Goal: Communication & Community: Ask a question

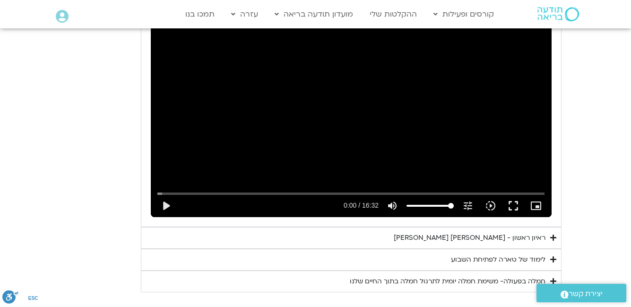
scroll to position [2980, 0]
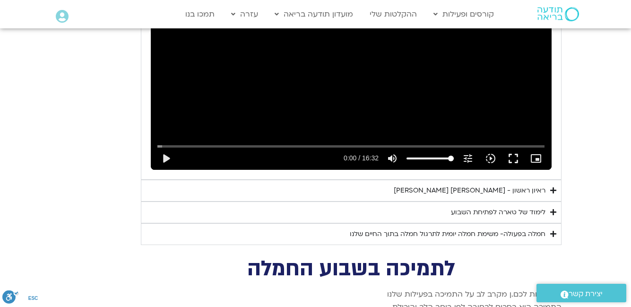
click at [555, 189] on icon "Accordion. Open links with Enter or Space, close with Escape, and navigate with…" at bounding box center [554, 190] width 6 height 7
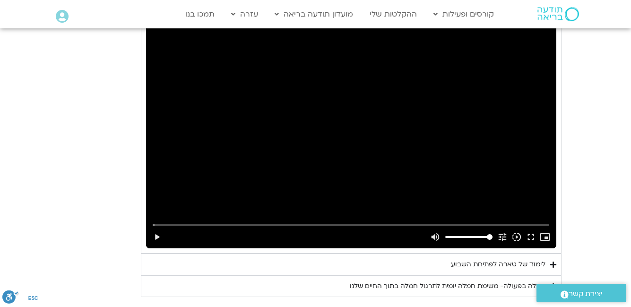
scroll to position [3216, 0]
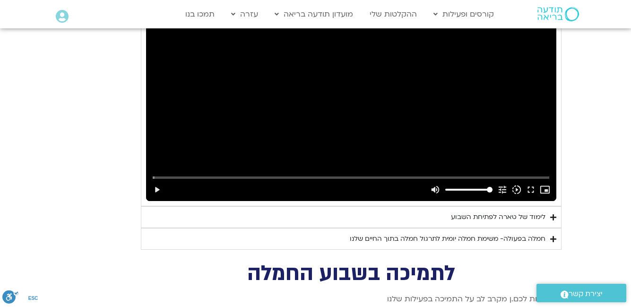
click at [552, 216] on icon "Accordion. Open links with Enter or Space, close with Escape, and navigate with…" at bounding box center [554, 217] width 6 height 7
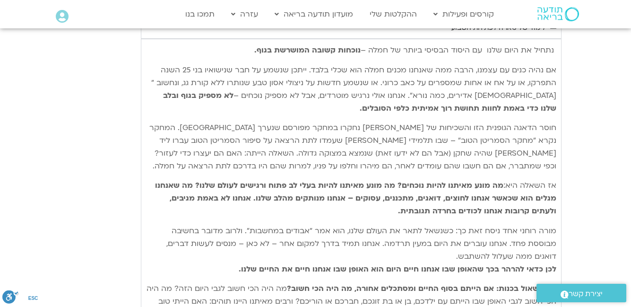
scroll to position [3547, 0]
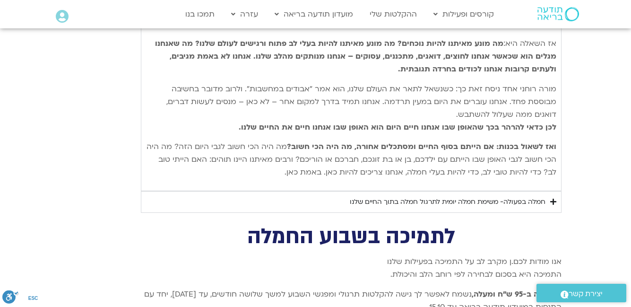
click at [551, 203] on icon "Accordion. Open links with Enter or Space, close with Escape, and navigate with…" at bounding box center [554, 201] width 6 height 7
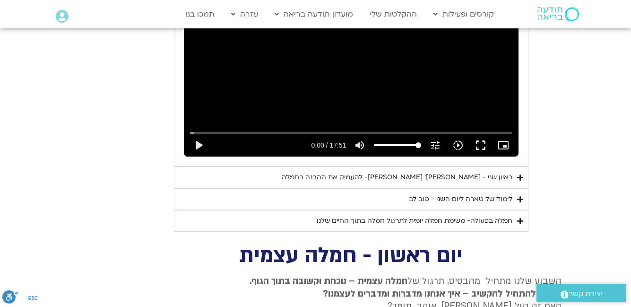
scroll to position [2459, 0]
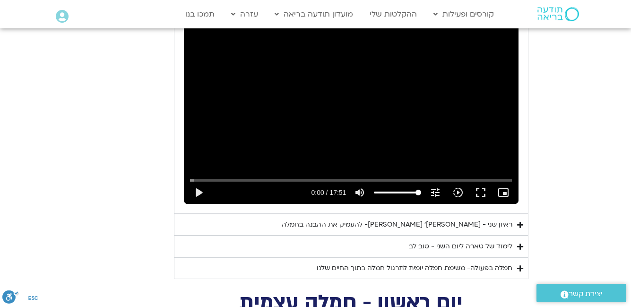
click at [520, 269] on icon "Accordion. Open links with Enter or Space, close with Escape, and navigate with…" at bounding box center [520, 268] width 6 height 7
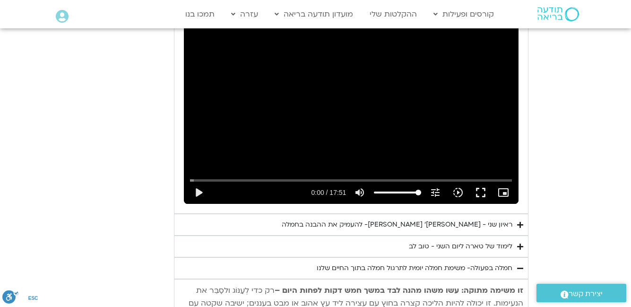
scroll to position [2554, 0]
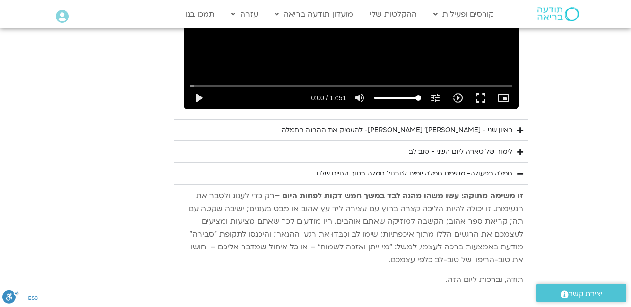
click at [520, 151] on icon "Accordion. Open links with Enter or Space, close with Escape, and navigate with…" at bounding box center [520, 152] width 6 height 7
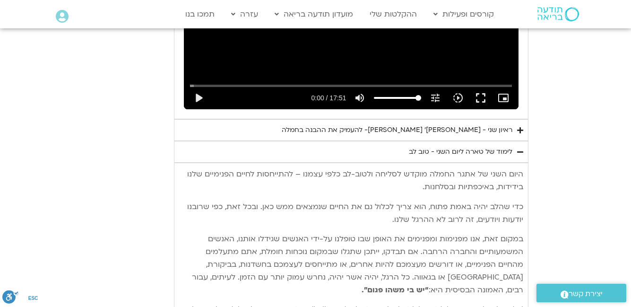
click at [518, 132] on icon "Accordion. Open links with Enter or Space, close with Escape, and navigate with…" at bounding box center [520, 130] width 6 height 7
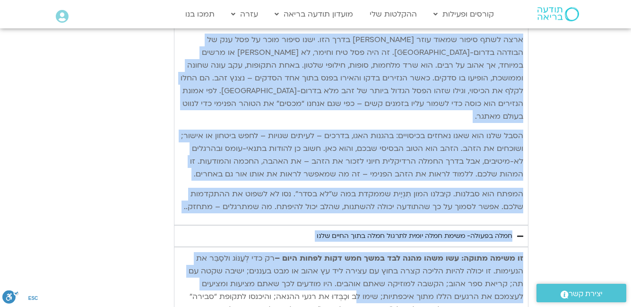
scroll to position [3192, 0]
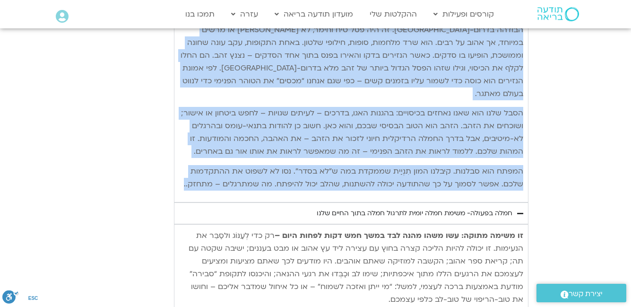
drag, startPoint x: 522, startPoint y: 142, endPoint x: 181, endPoint y: 184, distance: 344.1
copy div "היום השני של אתגר החמלה מוקדש לסליחה ולטוב-לב כלפי עצמנו – להתייחסות לחיים הפני…"
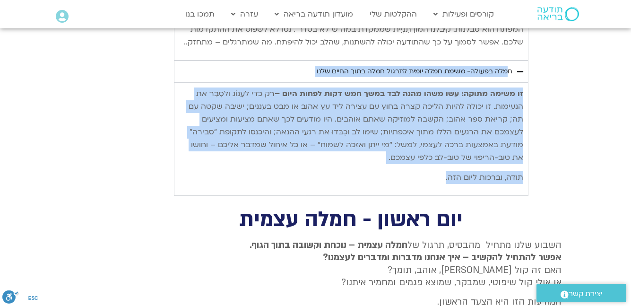
drag, startPoint x: 439, startPoint y: 179, endPoint x: 513, endPoint y: 69, distance: 132.6
click at [513, 69] on details "חמלה בפעולה- משימת חמלה יומית לתרגול חמלה בתוך החיים שלנו זו משימה מתוקה: עשו מ…" at bounding box center [351, 128] width 355 height 135
copy details "חמלה בפעולה- משימת חמלה יומית לתרגול חמלה בתוך החיים שלנו זו משימה מתוקה: עשו מ…"
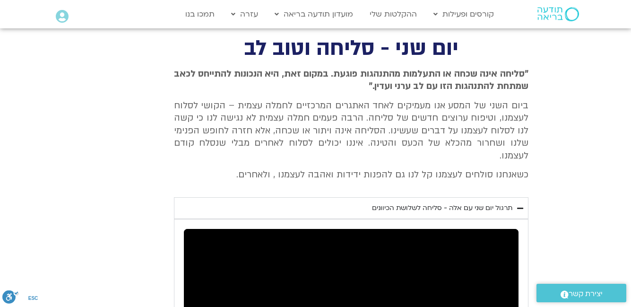
scroll to position [2199, 0]
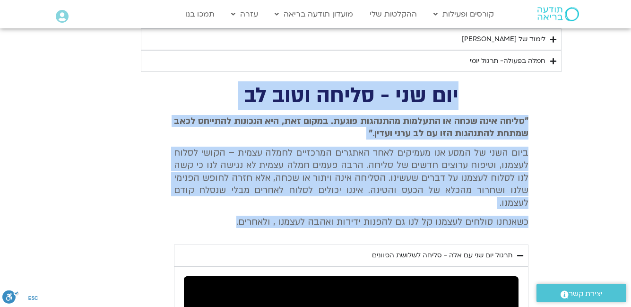
drag, startPoint x: 458, startPoint y: 89, endPoint x: 171, endPoint y: 224, distance: 317.4
copy div "יום שני - סליחה וטוב לב "סליחה אינה שכחה או התעלמות מהתנהגות פוגעת. במקום זאת, …"
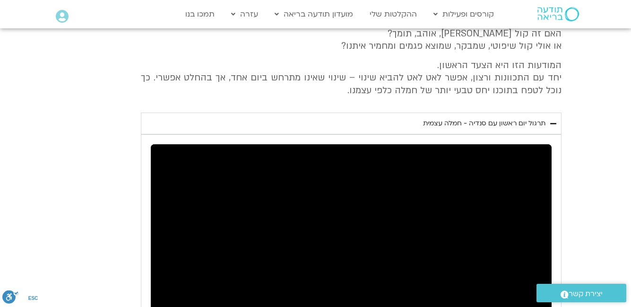
scroll to position [3476, 0]
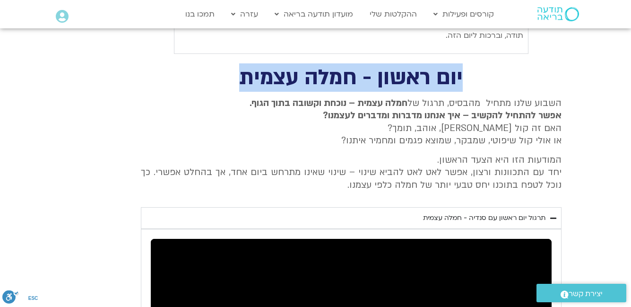
drag, startPoint x: 462, startPoint y: 73, endPoint x: 235, endPoint y: 74, distance: 227.0
click at [235, 74] on h2 "יום ראשון - חמלה עצמית" at bounding box center [351, 77] width 421 height 19
copy h2 "יום ראשון - חמלה עצמית"
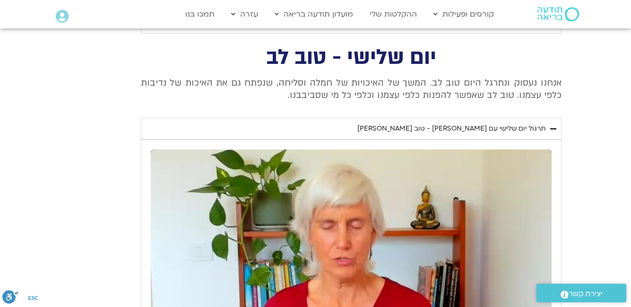
scroll to position [1773, 0]
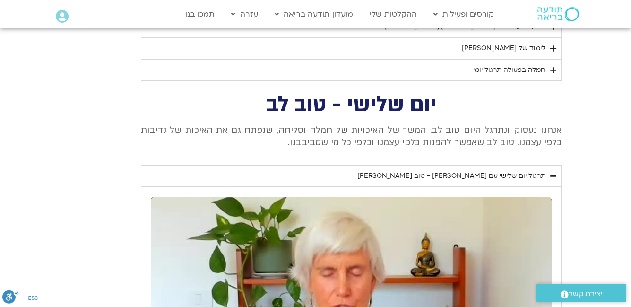
drag, startPoint x: 435, startPoint y: 99, endPoint x: 264, endPoint y: 140, distance: 175.4
click at [264, 140] on div "יום שלישי - טוב לב אנחנו נעסוק ונתרגל היום טוב לב. המשך של האיכויות של חמלה וסל…" at bounding box center [316, 296] width 492 height 402
copy div "יום שלישי - טוב לב אנחנו נעסוק ונתרגל היום טוב לב. המשך של האיכויות של חמלה וסל…"
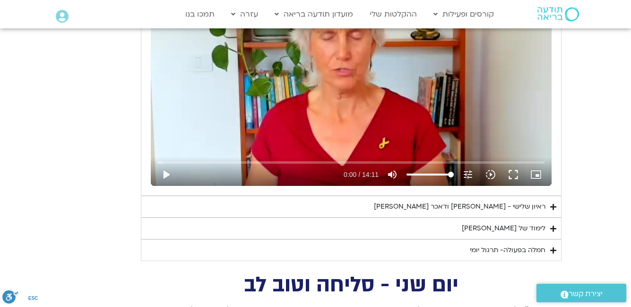
scroll to position [2057, 0]
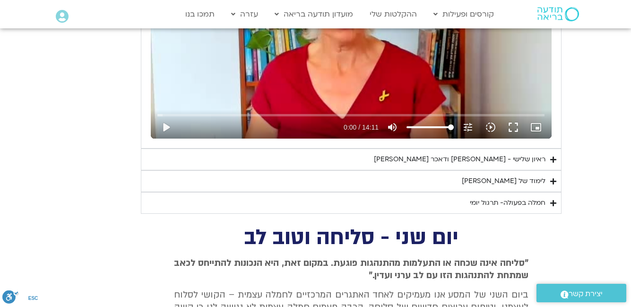
click at [552, 159] on icon "Accordion. Open links with Enter or Space, close with Escape, and navigate with…" at bounding box center [554, 159] width 6 height 7
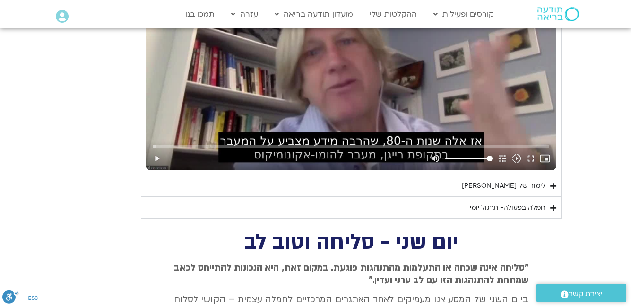
scroll to position [2341, 0]
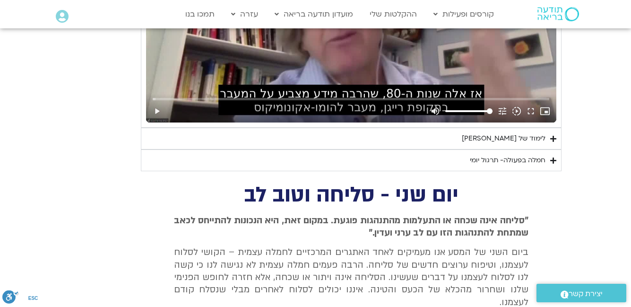
click at [553, 136] on icon "Accordion. Open links with Enter or Space, close with Escape, and navigate with…" at bounding box center [554, 138] width 6 height 7
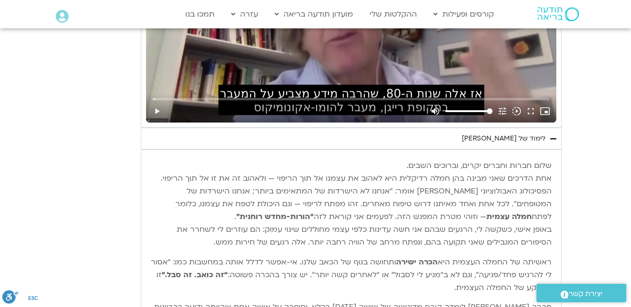
click at [549, 164] on p "שלום חברות וחברים יקרים, וברוכים השבים. אחת הדרכים שאני מבינה בהן חמלה רדיקלית …" at bounding box center [351, 203] width 401 height 89
click at [550, 164] on p "שלום חברות וחברים יקרים, וברוכים השבים. אחת הדרכים שאני מבינה בהן חמלה רדיקלית …" at bounding box center [351, 203] width 401 height 89
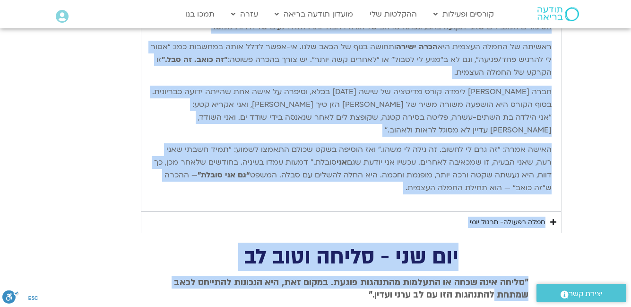
scroll to position [2574, 0]
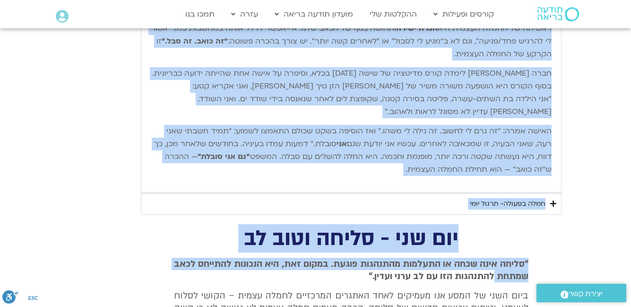
drag, startPoint x: 551, startPoint y: 165, endPoint x: 366, endPoint y: 174, distance: 185.6
click at [366, 174] on div "שלום חברות וחברים יקרים, וברוכים השבים. אחת הדרכים שאני מבינה בהן חמלה רדיקלית …" at bounding box center [351, 54] width 401 height 257
copy div "שלום חברות וחברים יקרים, וברוכים השבים. אחת הדרכים שאני מבינה בהן חמלה רדיקלית …"
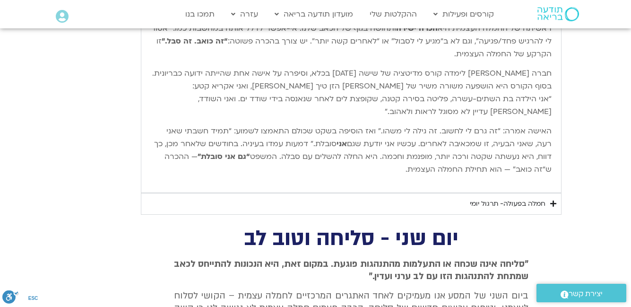
click at [552, 202] on icon "Accordion. Open links with Enter or Space, close with Escape, and navigate with…" at bounding box center [554, 203] width 6 height 7
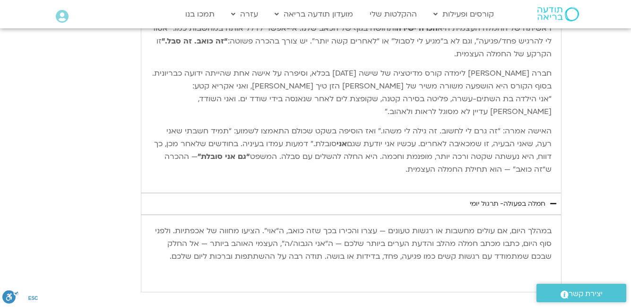
scroll to position [2669, 0]
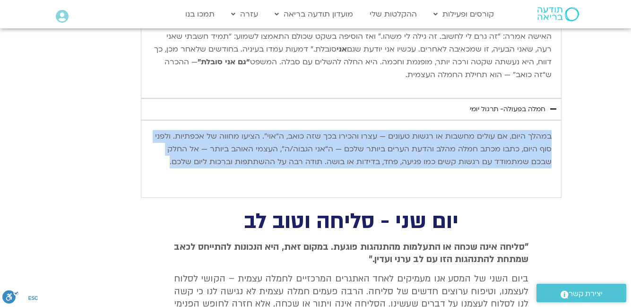
drag, startPoint x: 551, startPoint y: 135, endPoint x: 163, endPoint y: 164, distance: 388.9
click at [163, 164] on p "במהלך היום, אם עולים מחשבות או רגשות טעונים — עצרו והכירו בכך שזה כואב, ה“אוי”.…" at bounding box center [351, 149] width 401 height 38
copy p "במהלך היום, אם עולים מחשבות או רגשות טעונים — עצרו והכירו בכך שזה כואב, ה“אוי”.…"
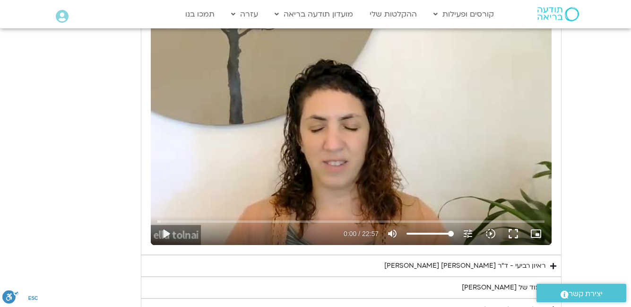
scroll to position [1345, 0]
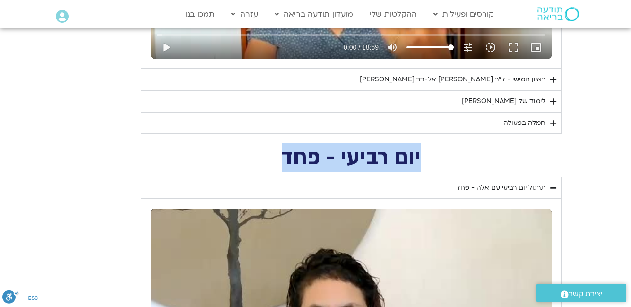
drag, startPoint x: 418, startPoint y: 153, endPoint x: 260, endPoint y: 157, distance: 158.0
click at [260, 157] on h2 "יום רביעי - פחד" at bounding box center [351, 157] width 421 height 19
copy h2 "יום רביעי - פחד"
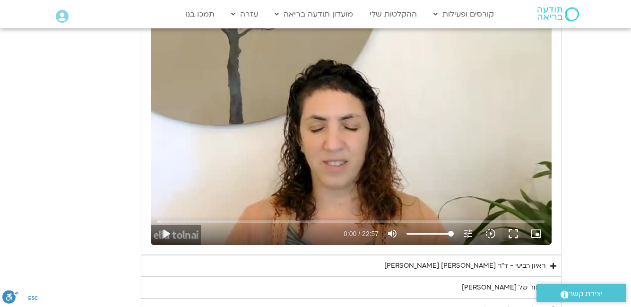
scroll to position [1723, 0]
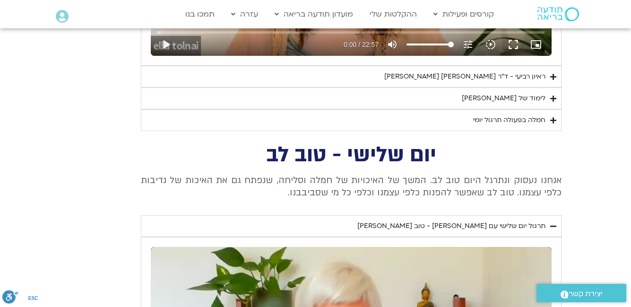
click at [551, 76] on icon "Accordion. Open links with Enter or Space, close with Escape, and navigate with…" at bounding box center [554, 76] width 6 height 7
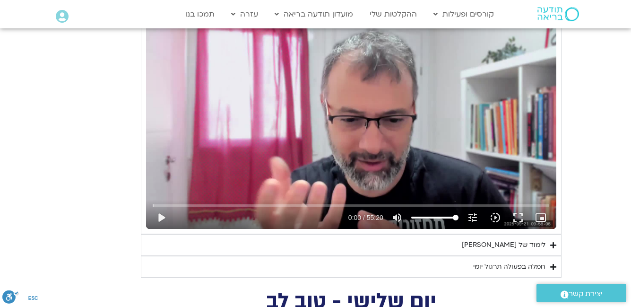
scroll to position [1865, 0]
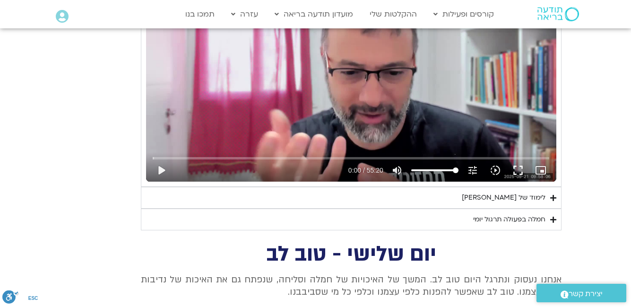
click at [551, 196] on icon "Accordion. Open links with Enter or Space, close with Escape, and navigate with…" at bounding box center [554, 197] width 6 height 7
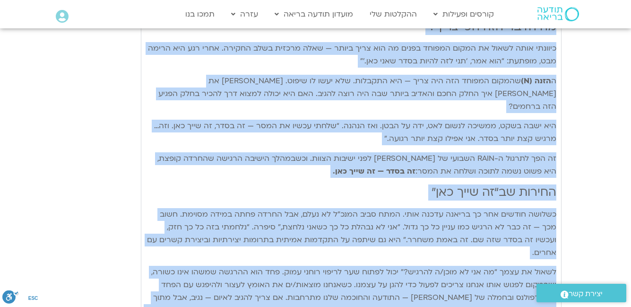
scroll to position [2520, 0]
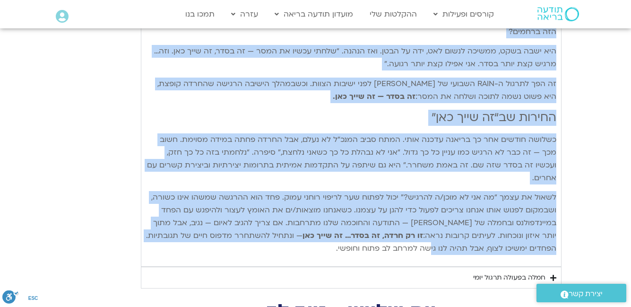
drag, startPoint x: 555, startPoint y: 77, endPoint x: 331, endPoint y: 219, distance: 265.8
copy div "פנייה אל הפחד בעזרת RAIN בעיבוד מתוך ספרה החדש של טארה: חמלה רדיקלית – ללמוד לא…"
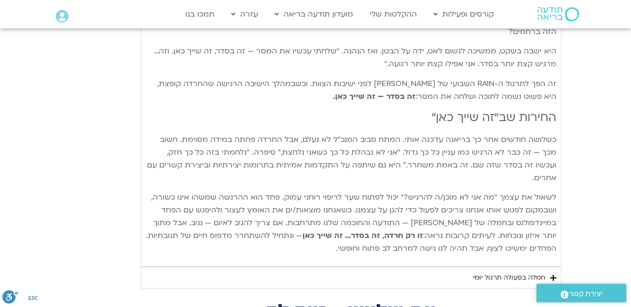
click at [554, 274] on icon "Accordion. Open links with Enter or Space, close with Escape, and navigate with…" at bounding box center [554, 277] width 6 height 7
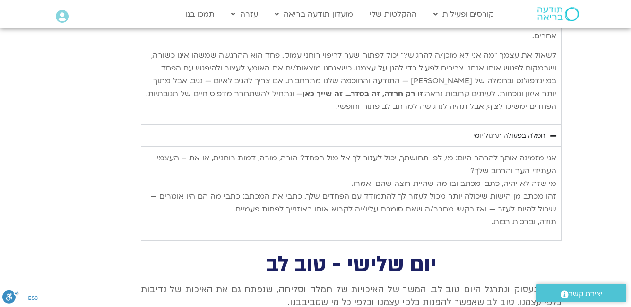
scroll to position [2709, 0]
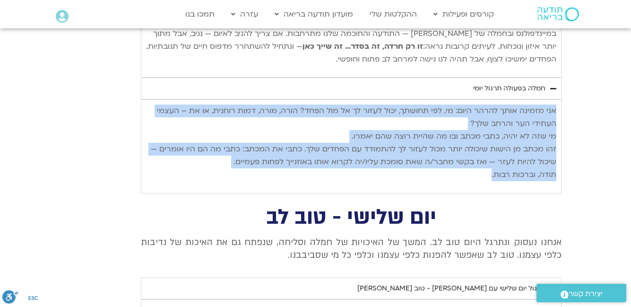
drag, startPoint x: 555, startPoint y: 85, endPoint x: 394, endPoint y: 154, distance: 175.4
click at [394, 154] on p "אני מזמינה אותך להרהר היום: מי, לפי תחושתך, יכול לעזור לך אל מול הפחד? הורה, מו…" at bounding box center [351, 143] width 411 height 77
copy p "אני מזמינה אותך להרהר היום: מי, לפי תחושתך, יכול לעזור לך אל מול הפחד? הורה, מו…"
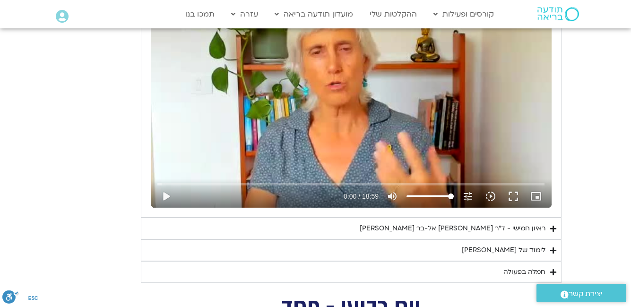
scroll to position [1054, 0]
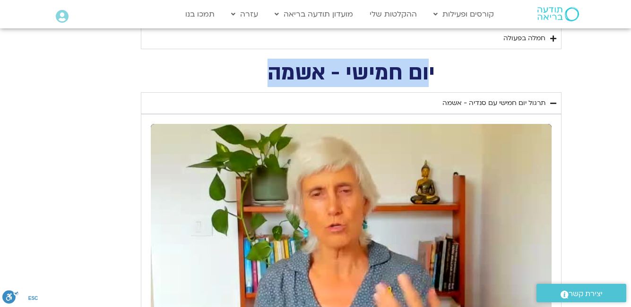
drag, startPoint x: 432, startPoint y: 69, endPoint x: 234, endPoint y: 71, distance: 197.7
click at [234, 71] on h2 "יום חמישי - אשמה" at bounding box center [351, 72] width 421 height 19
click at [273, 73] on h2 "יום חמישי - אשמה" at bounding box center [351, 72] width 421 height 19
click at [430, 71] on h2 "יום חמישי - אשמה" at bounding box center [351, 72] width 421 height 19
drag, startPoint x: 434, startPoint y: 69, endPoint x: 271, endPoint y: 77, distance: 162.4
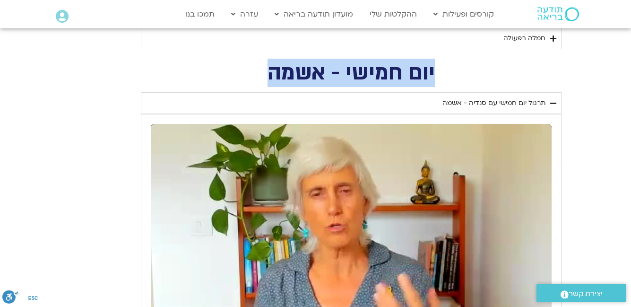
click at [271, 77] on h2 "יום חמישי - אשמה" at bounding box center [351, 72] width 421 height 19
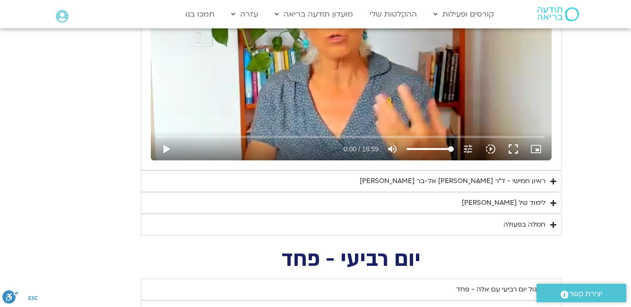
click at [552, 179] on icon "Accordion. Open links with Enter or Space, close with Escape, and navigate with…" at bounding box center [554, 181] width 6 height 7
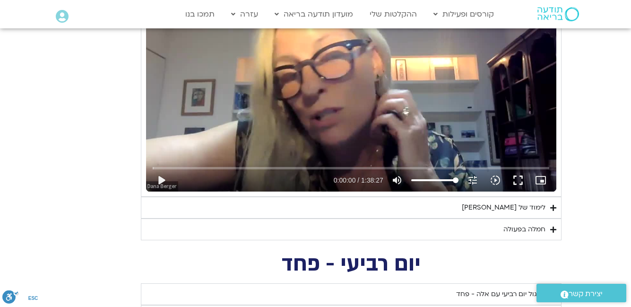
scroll to position [1527, 0]
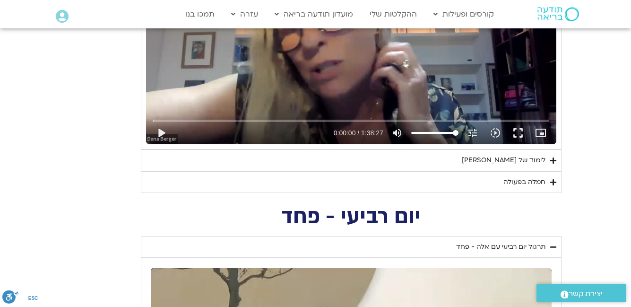
click at [551, 162] on icon "Accordion. Open links with Enter or Space, close with Escape, and navigate with…" at bounding box center [554, 160] width 6 height 7
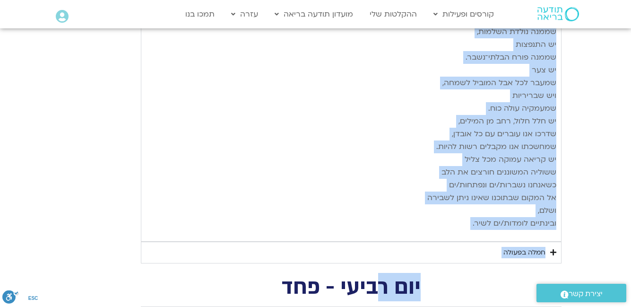
scroll to position [2428, 0]
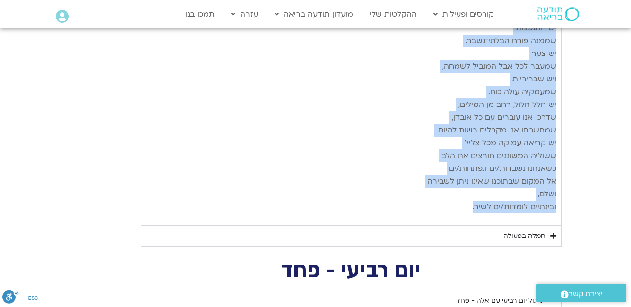
drag, startPoint x: 555, startPoint y: 183, endPoint x: 383, endPoint y: 212, distance: 175.2
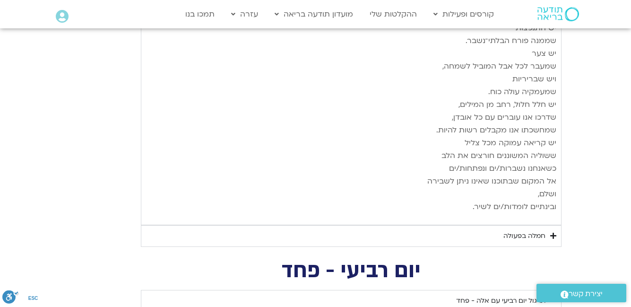
click at [556, 234] on icon "Accordion. Open links with Enter or Space, close with Escape, and navigate with…" at bounding box center [554, 235] width 6 height 7
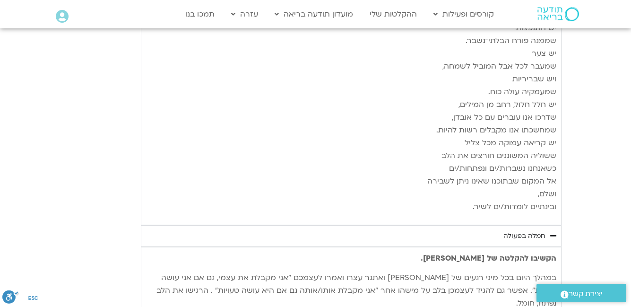
scroll to position [2570, 0]
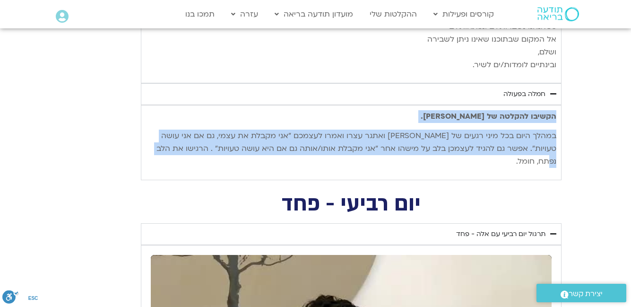
drag, startPoint x: 556, startPoint y: 115, endPoint x: 161, endPoint y: 148, distance: 395.8
click at [161, 148] on div "הקשיבו להקלטה של סנדיה. במהלך היום בכל מיני רגעים של קושי ואתגר עצרו ואמרו לעצמ…" at bounding box center [351, 139] width 411 height 58
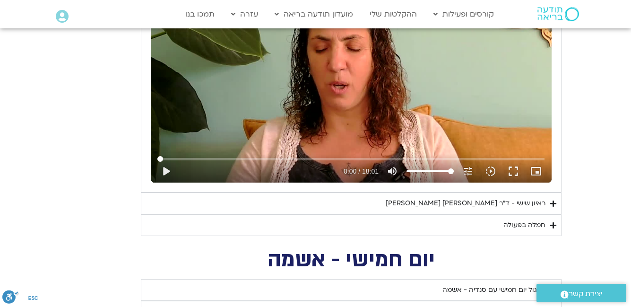
scroll to position [678, 0]
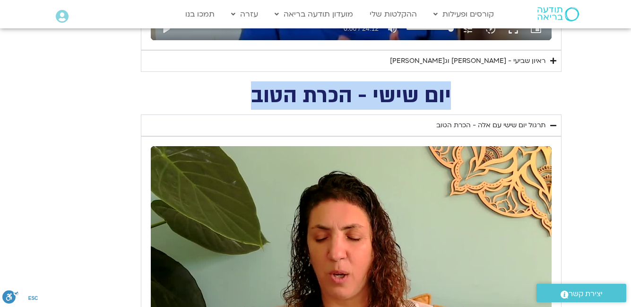
drag, startPoint x: 450, startPoint y: 91, endPoint x: 262, endPoint y: 97, distance: 188.3
click at [249, 99] on h2 "יום שישי - הכרת הטוב" at bounding box center [351, 95] width 421 height 19
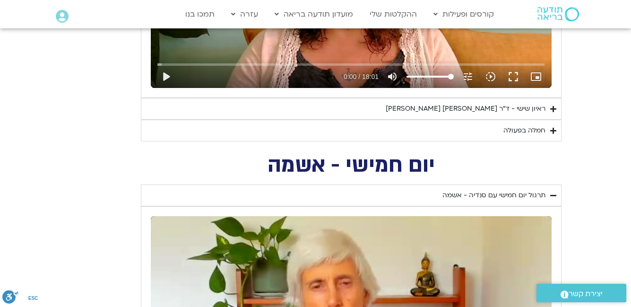
scroll to position [1009, 0]
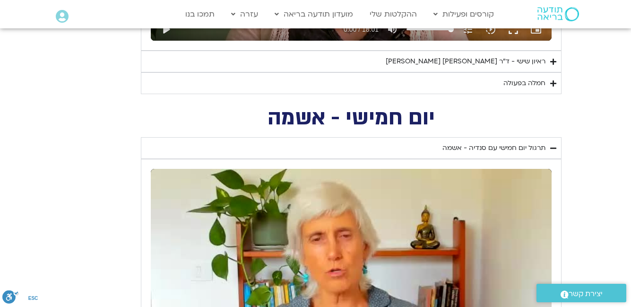
click at [552, 61] on icon "Accordion. Open links with Enter or Space, close with Escape, and navigate with…" at bounding box center [554, 61] width 6 height 7
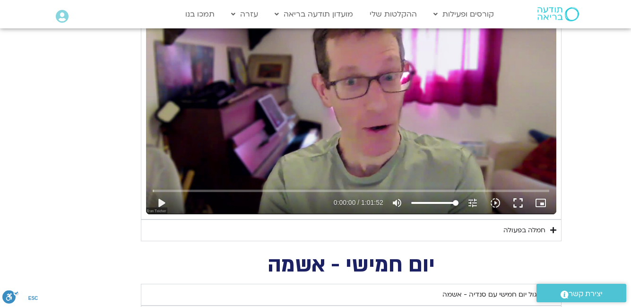
scroll to position [1151, 0]
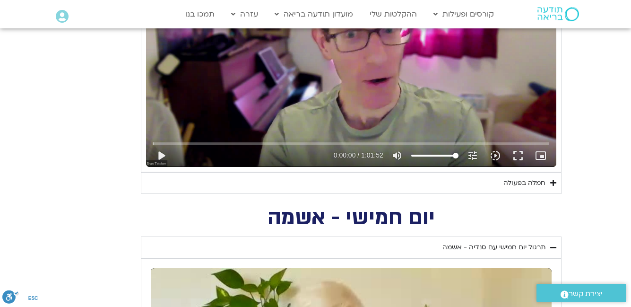
click at [552, 183] on icon "Accordion. Open links with Enter or Space, close with Escape, and navigate with…" at bounding box center [554, 182] width 6 height 7
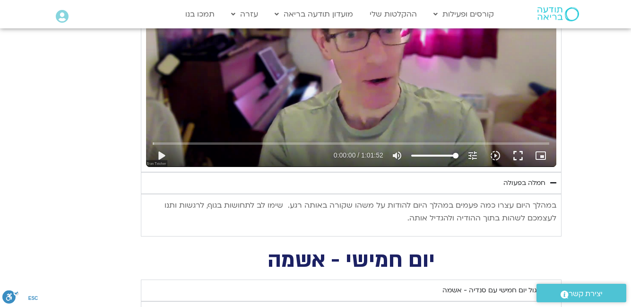
drag, startPoint x: 556, startPoint y: 206, endPoint x: 400, endPoint y: 218, distance: 157.0
click at [400, 218] on p "במהלך היום עצרו כמה פעמים במהלך היום להודות על משהו שקורה באותה רגע. שימו לב לת…" at bounding box center [351, 212] width 411 height 26
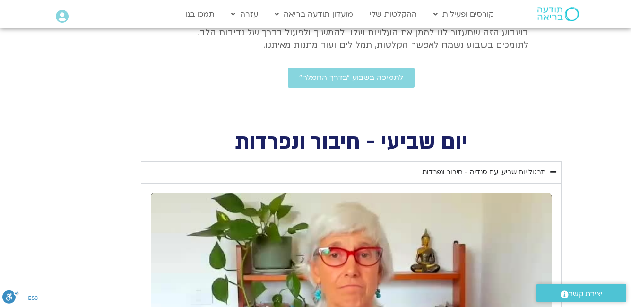
scroll to position [347, 0]
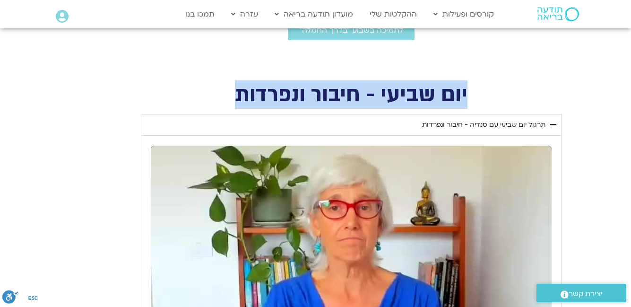
drag, startPoint x: 466, startPoint y: 91, endPoint x: 236, endPoint y: 95, distance: 230.4
click at [236, 95] on h2 "יום שביעי - חיבור ונפרדות" at bounding box center [351, 94] width 421 height 19
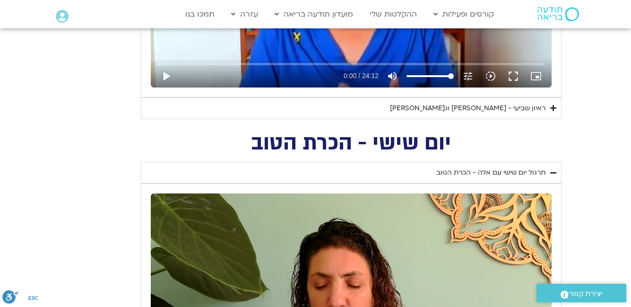
click at [555, 107] on icon "Accordion. Open links with Enter or Space, close with Escape, and navigate with…" at bounding box center [554, 108] width 6 height 7
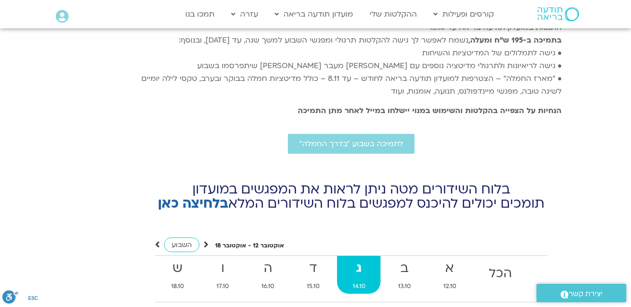
scroll to position [8529, 0]
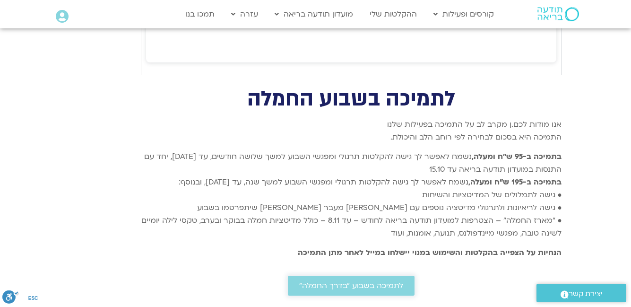
click at [356, 281] on span "לתמיכה בשבוע ״בדרך החמלה״" at bounding box center [351, 285] width 104 height 9
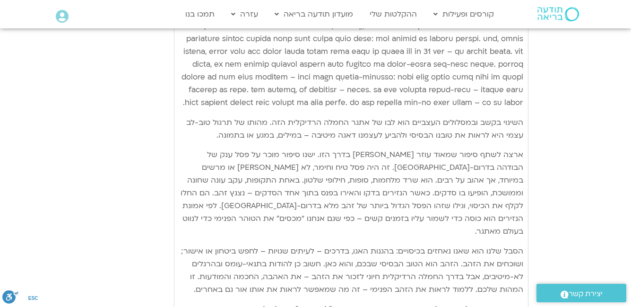
scroll to position [6211, 0]
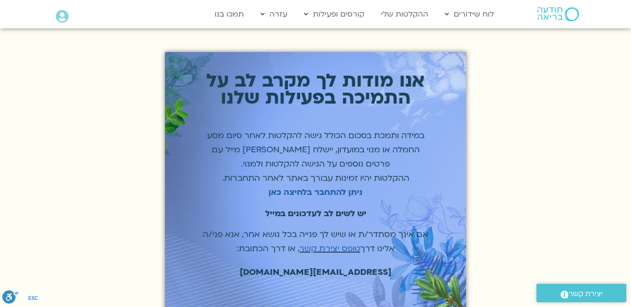
scroll to position [47, 0]
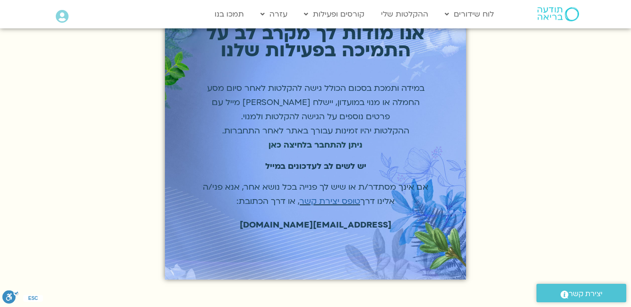
click at [314, 147] on strong "ניתן להתחבר בלחיצה כאן" at bounding box center [316, 145] width 94 height 11
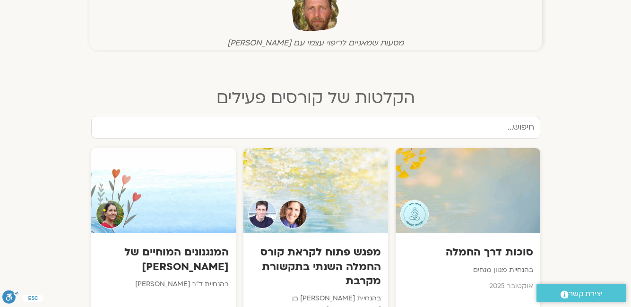
scroll to position [426, 0]
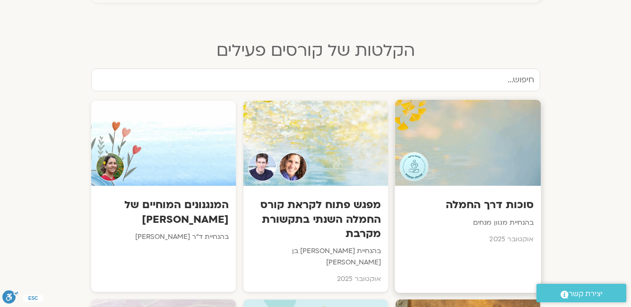
click at [504, 204] on h3 "סוכות דרך החמלה" at bounding box center [468, 205] width 132 height 15
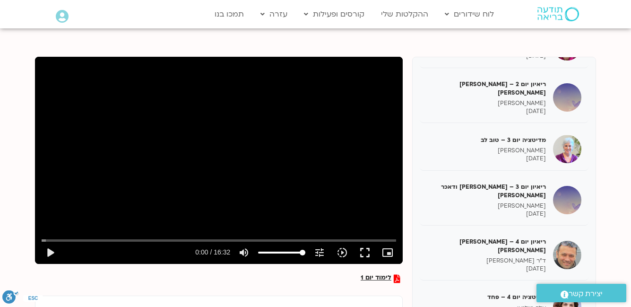
scroll to position [142, 0]
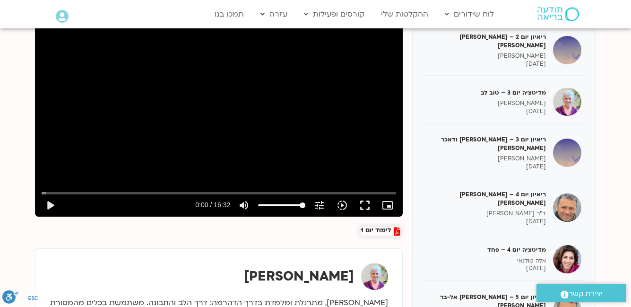
click at [378, 230] on span "לימוד יום 1" at bounding box center [376, 231] width 31 height 9
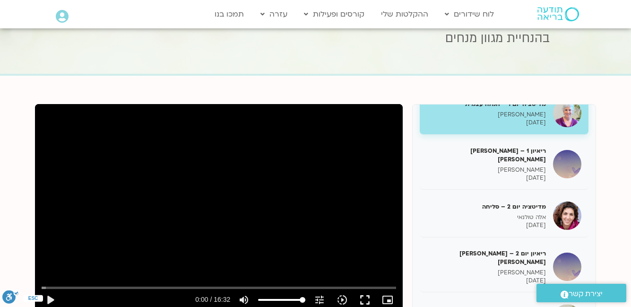
scroll to position [0, 0]
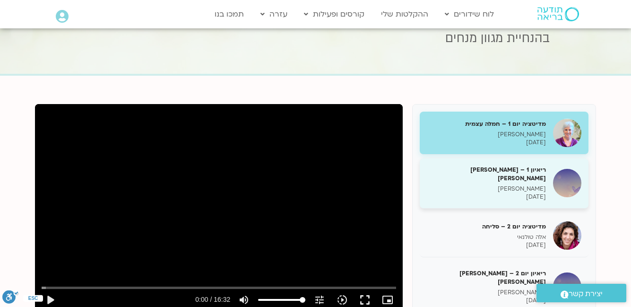
click at [517, 176] on div "ריאיון 1 – טארה בראך וכריסטין נף טארה בראך 08/10/2025" at bounding box center [486, 183] width 119 height 35
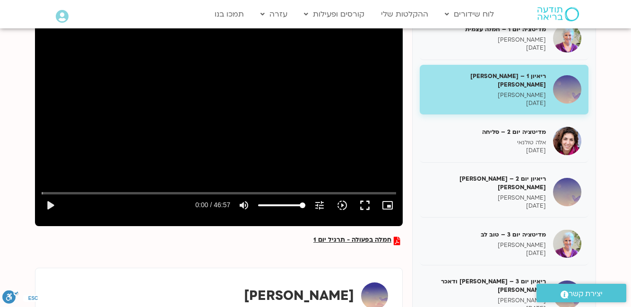
scroll to position [189, 0]
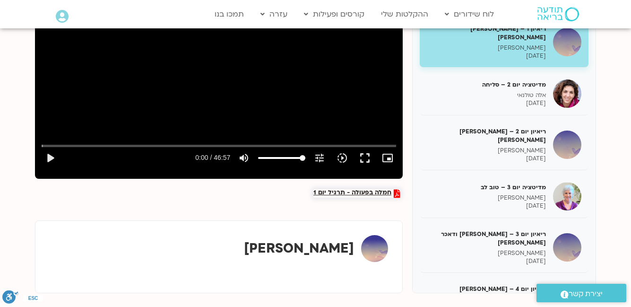
click at [379, 192] on span "חמלה בפעולה - תרגיל יום 1" at bounding box center [353, 193] width 78 height 9
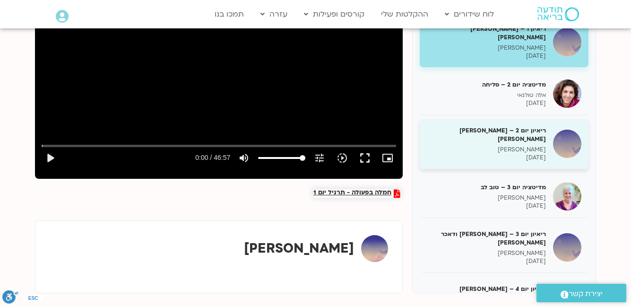
scroll to position [142, 0]
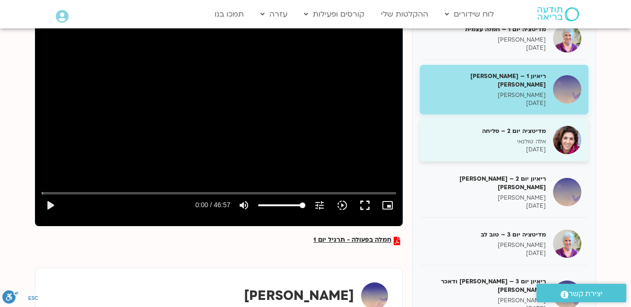
click at [533, 127] on h5 "מדיטציה יום 2 – סליחה" at bounding box center [486, 131] width 119 height 9
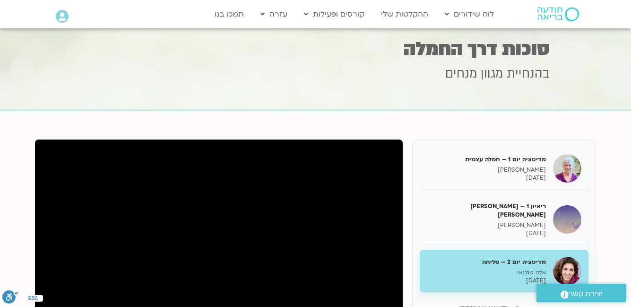
scroll to position [132, 0]
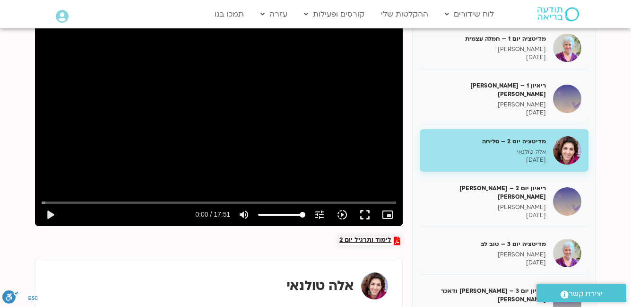
click at [362, 239] on span "לימוד ותרגיל יום 2" at bounding box center [366, 240] width 52 height 9
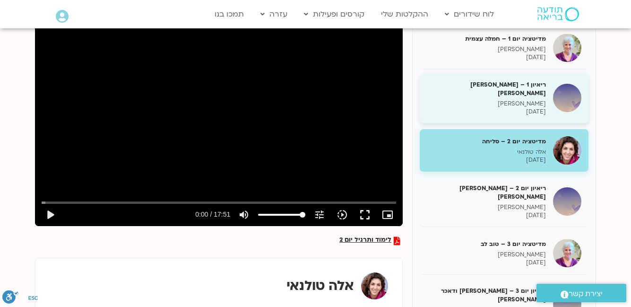
click at [509, 100] on p "טארה בראך" at bounding box center [486, 104] width 119 height 8
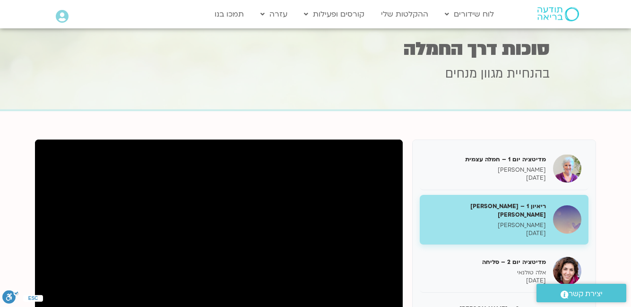
scroll to position [142, 0]
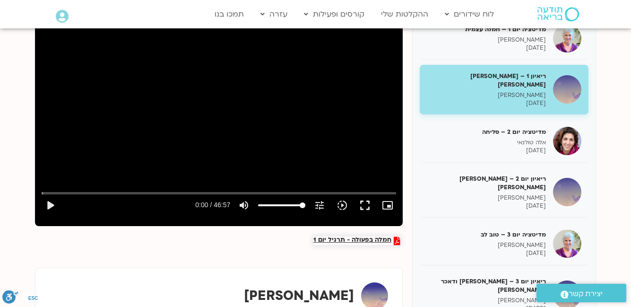
click at [368, 238] on span "חמלה בפעולה - תרגיל יום 1" at bounding box center [353, 240] width 78 height 9
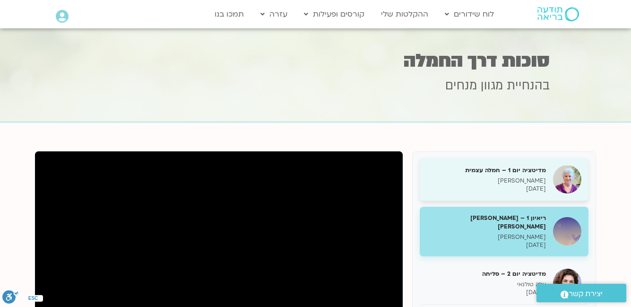
click at [510, 173] on h5 "מדיטציה יום 1 – חמלה עצמית" at bounding box center [486, 170] width 119 height 9
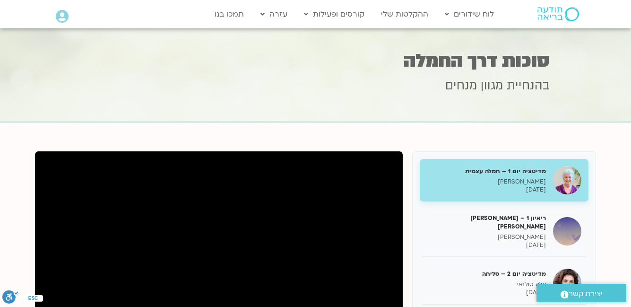
scroll to position [284, 0]
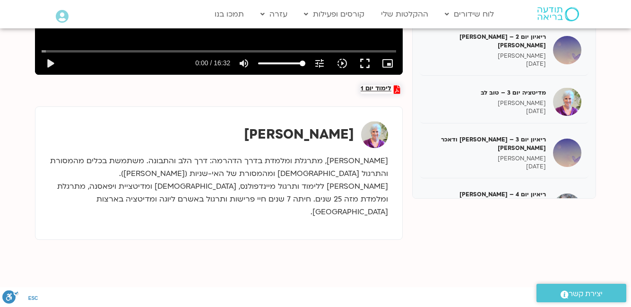
click at [368, 89] on span "לימוד יום 1" at bounding box center [376, 89] width 31 height 9
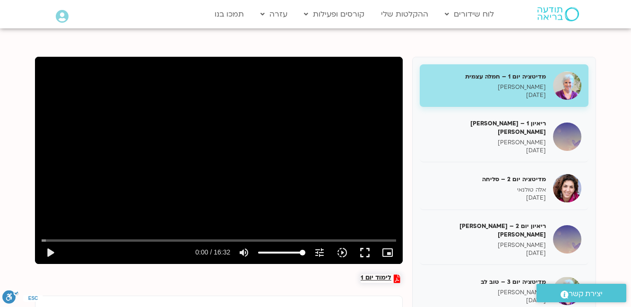
scroll to position [142, 0]
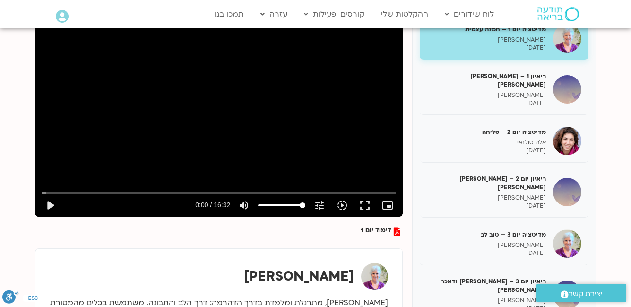
drag, startPoint x: 526, startPoint y: 133, endPoint x: 521, endPoint y: 135, distance: 5.3
click at [526, 139] on p "אלה טולנאי" at bounding box center [486, 143] width 119 height 8
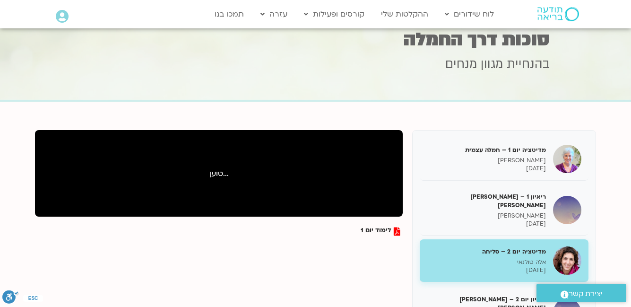
scroll to position [142, 0]
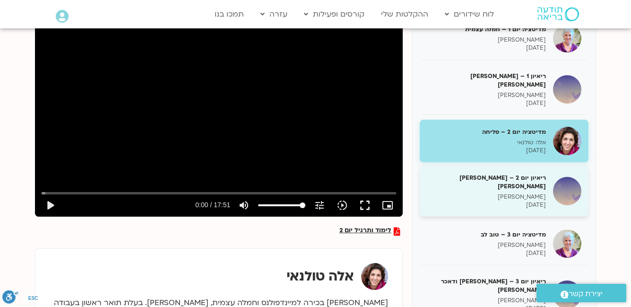
click at [532, 201] on p "09/10/2025" at bounding box center [486, 205] width 119 height 8
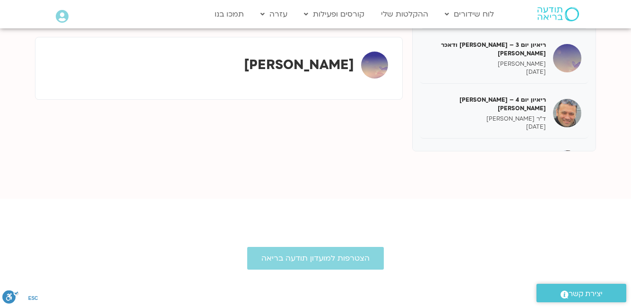
scroll to position [189, 0]
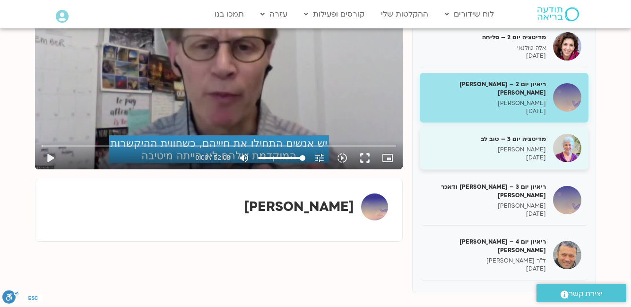
click at [521, 146] on p "סנדיה בר קמה" at bounding box center [486, 150] width 119 height 8
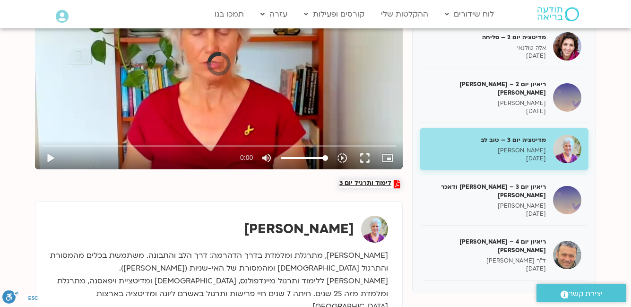
click at [370, 184] on span "לימוד ותרגיל יום 3" at bounding box center [366, 184] width 52 height 9
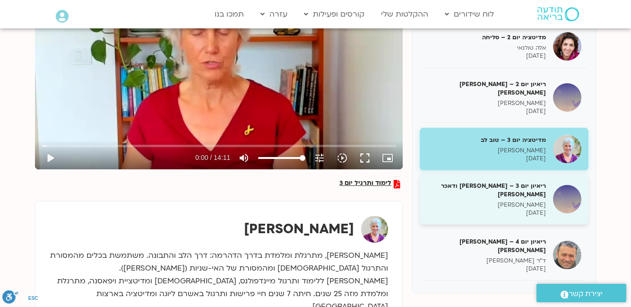
click at [506, 209] on p "10/10/2025" at bounding box center [486, 213] width 119 height 8
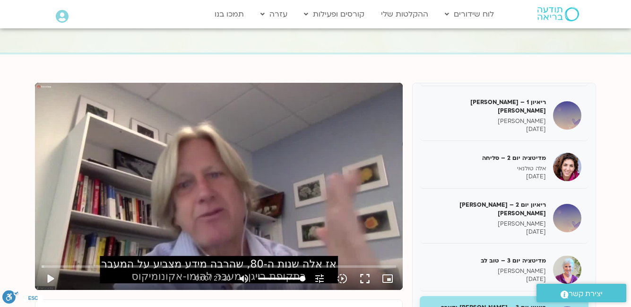
scroll to position [305, 0]
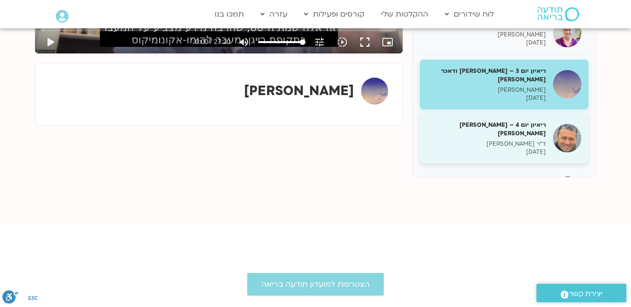
click at [533, 121] on h5 "ריאיון יום 4 – אסף סטי אל-בר ודניאלה ספקטור" at bounding box center [486, 129] width 119 height 17
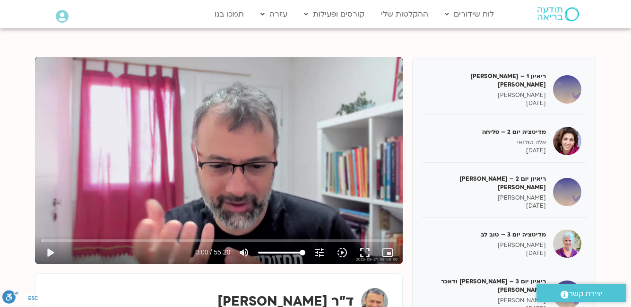
scroll to position [284, 0]
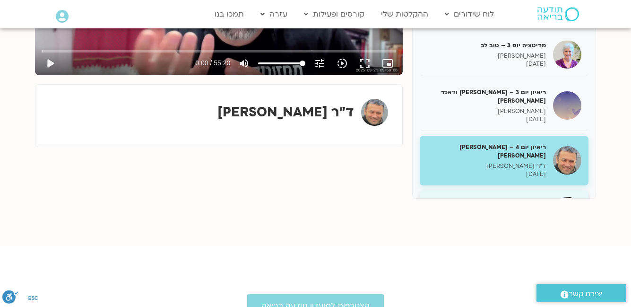
click at [534, 209] on p "אלה טולנאי" at bounding box center [486, 213] width 119 height 8
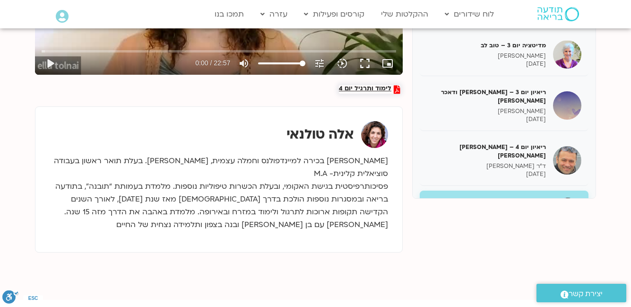
click at [375, 87] on span "לימוד ותרגיל יום 4" at bounding box center [365, 89] width 52 height 9
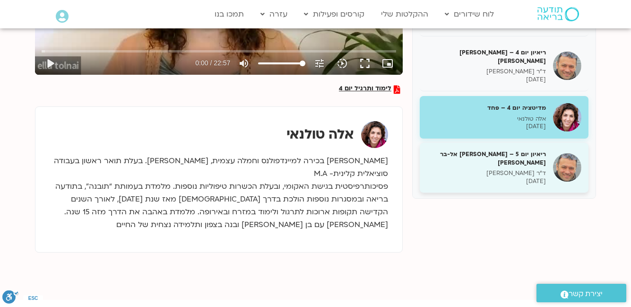
click at [517, 169] on p "ד"ר אסף סטי אל בר" at bounding box center [486, 173] width 119 height 8
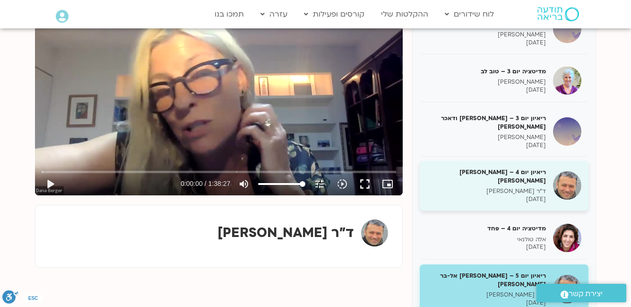
scroll to position [236, 0]
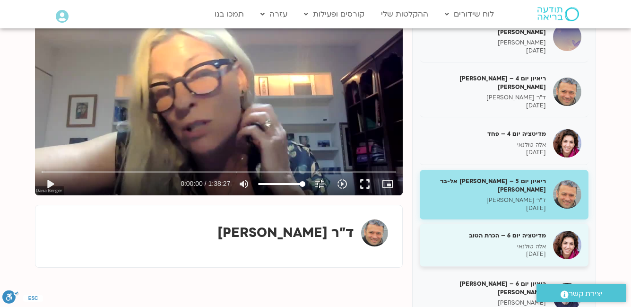
click at [523, 243] on p "אלה טולנאי" at bounding box center [486, 247] width 119 height 8
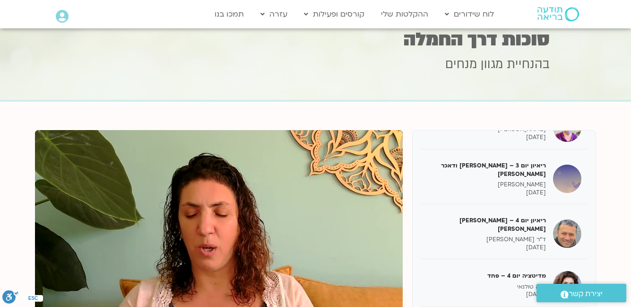
scroll to position [210, 0]
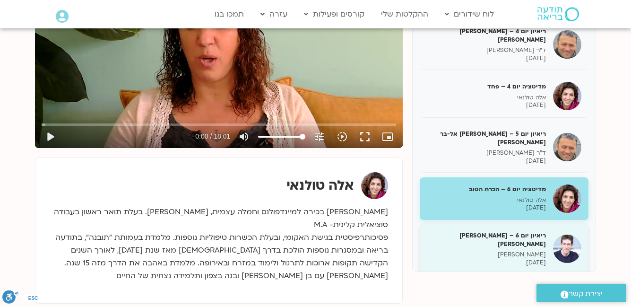
click at [507, 231] on div "ריאיון יום 6 – אסף סטי אל-בר וערן טייכר ערן טייכר 13/10/2025" at bounding box center [486, 248] width 119 height 35
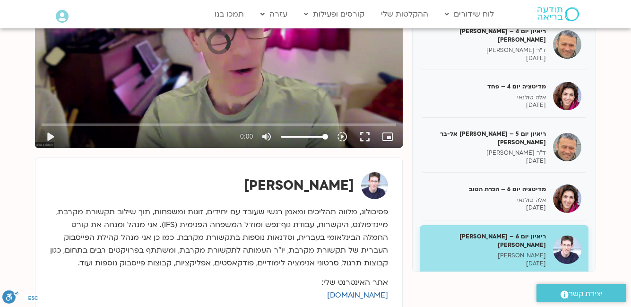
scroll to position [352, 0]
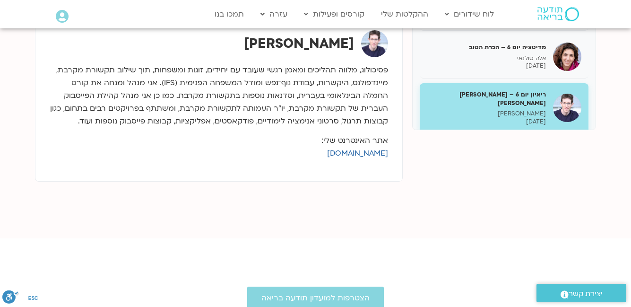
click at [532, 156] on p "סנדיה בר קמה" at bounding box center [486, 160] width 119 height 8
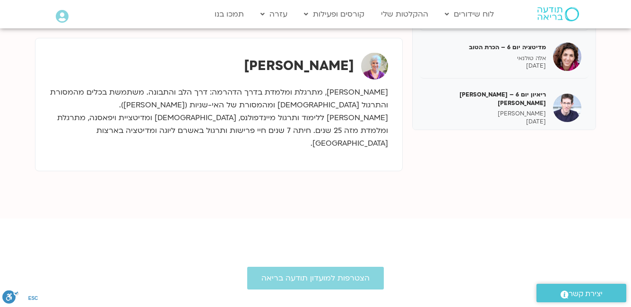
scroll to position [163, 0]
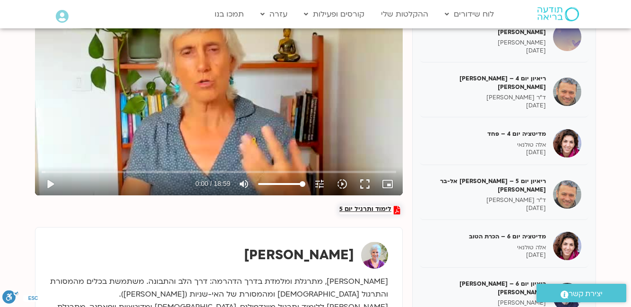
click at [355, 209] on span "לימוד ותרגיל יום 5" at bounding box center [366, 210] width 52 height 9
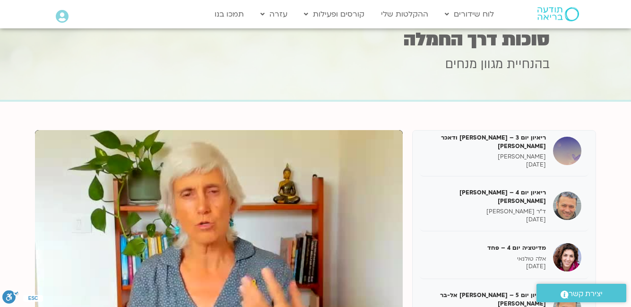
scroll to position [0, 0]
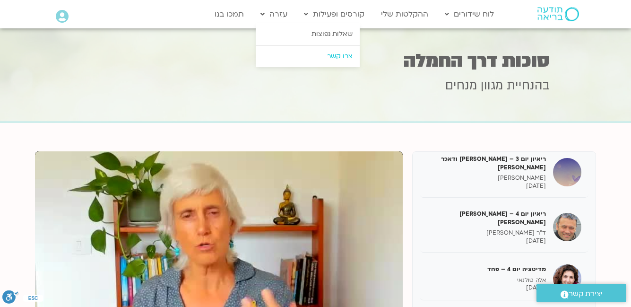
click at [340, 54] on link "צרו קשר" at bounding box center [308, 56] width 104 height 22
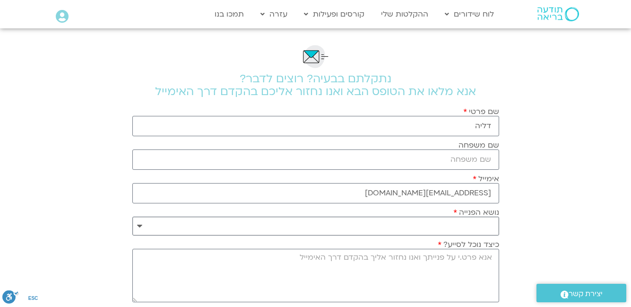
click at [486, 225] on select "**********" at bounding box center [315, 226] width 367 height 19
click at [483, 226] on select "**********" at bounding box center [315, 226] width 367 height 19
click at [329, 228] on select "**********" at bounding box center [315, 226] width 367 height 19
select select "**********"
click at [132, 217] on select "**********" at bounding box center [315, 226] width 367 height 19
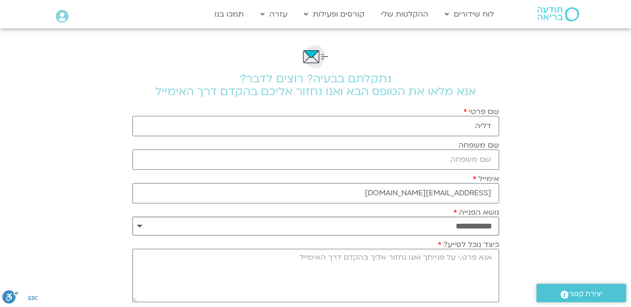
scroll to position [95, 0]
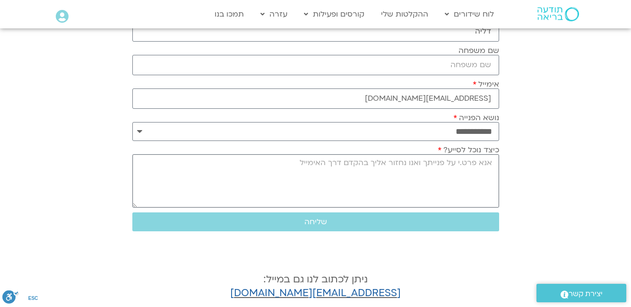
click at [490, 166] on textarea "כיצד נוכל לסייע?" at bounding box center [315, 180] width 367 height 53
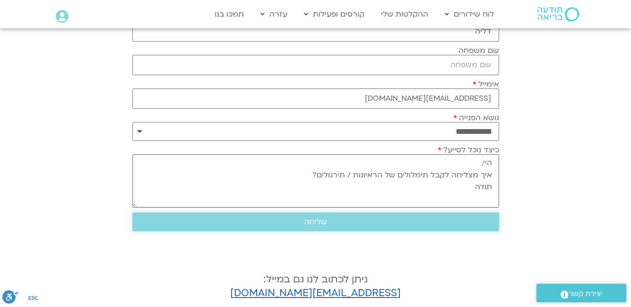
type textarea "היי, איך מצליחה לקבל תימלולים של הראיונות / תירגולים? תודה"
click at [338, 222] on span "שליחה" at bounding box center [316, 222] width 344 height 9
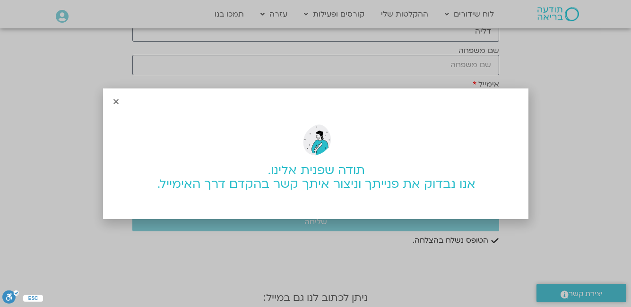
click at [113, 102] on icon "Close" at bounding box center [116, 101] width 7 height 7
